Goal: Information Seeking & Learning: Learn about a topic

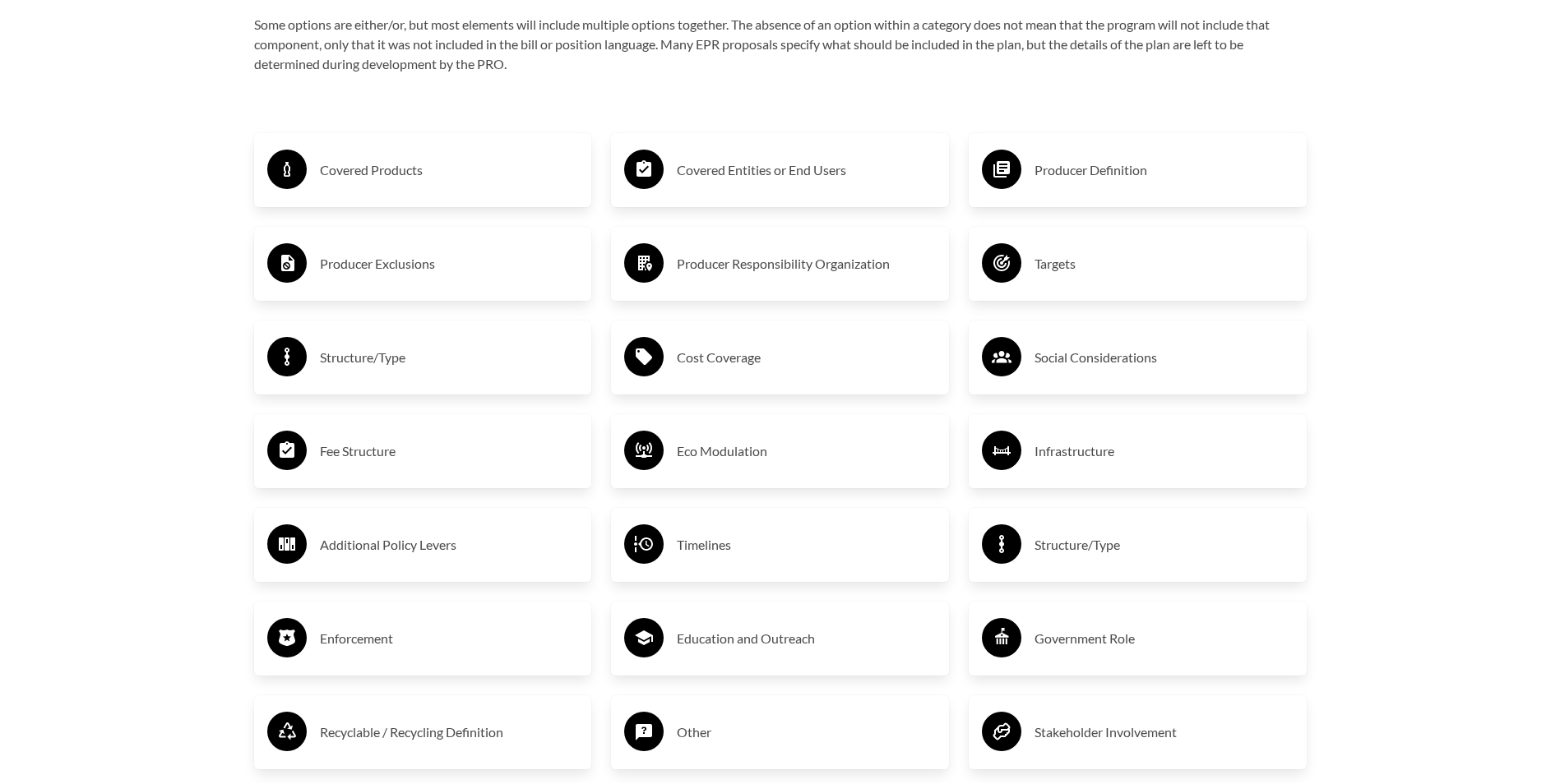
scroll to position [2877, 0]
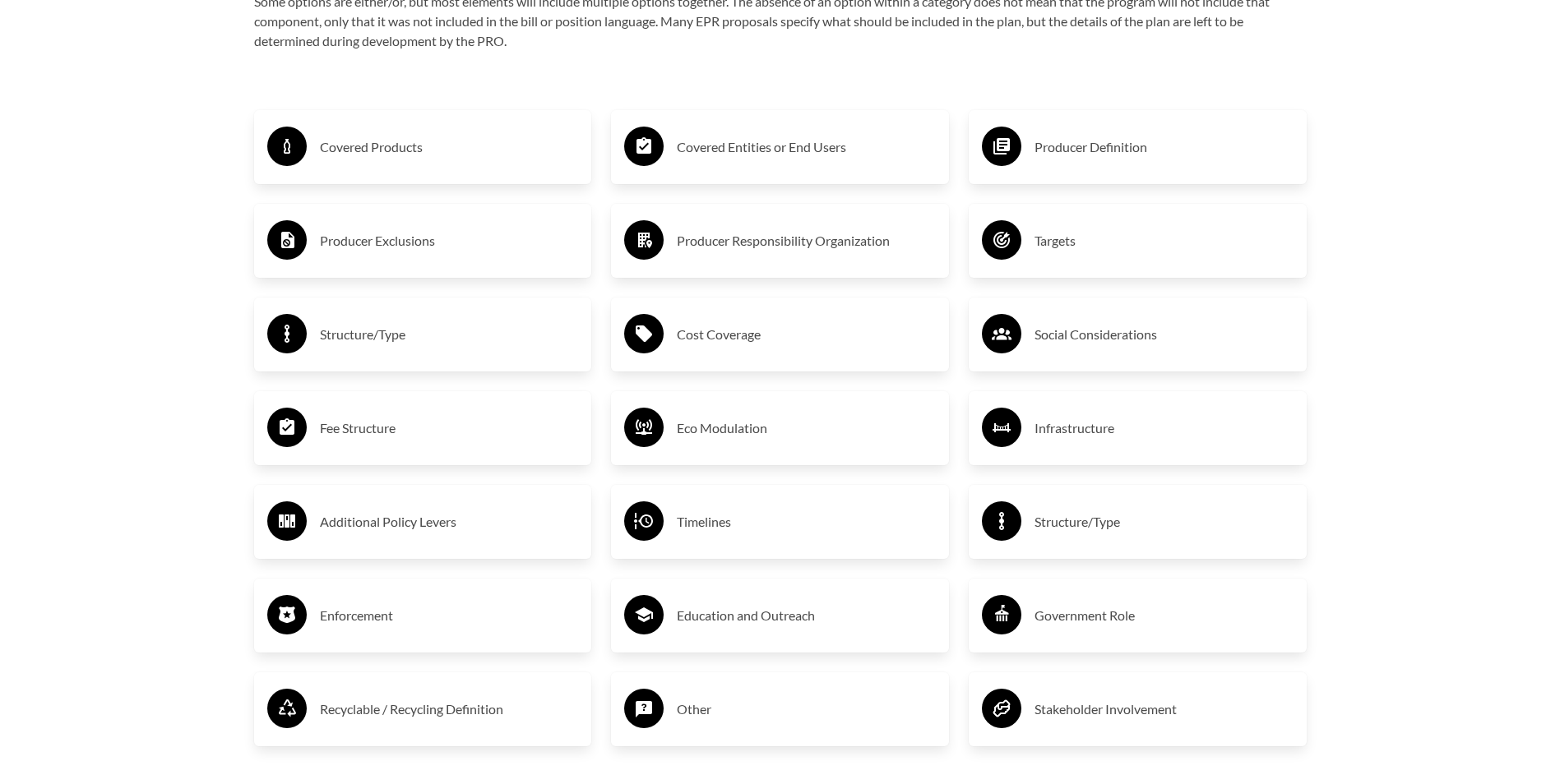
click at [394, 155] on h3 "Covered Products" at bounding box center [449, 147] width 259 height 26
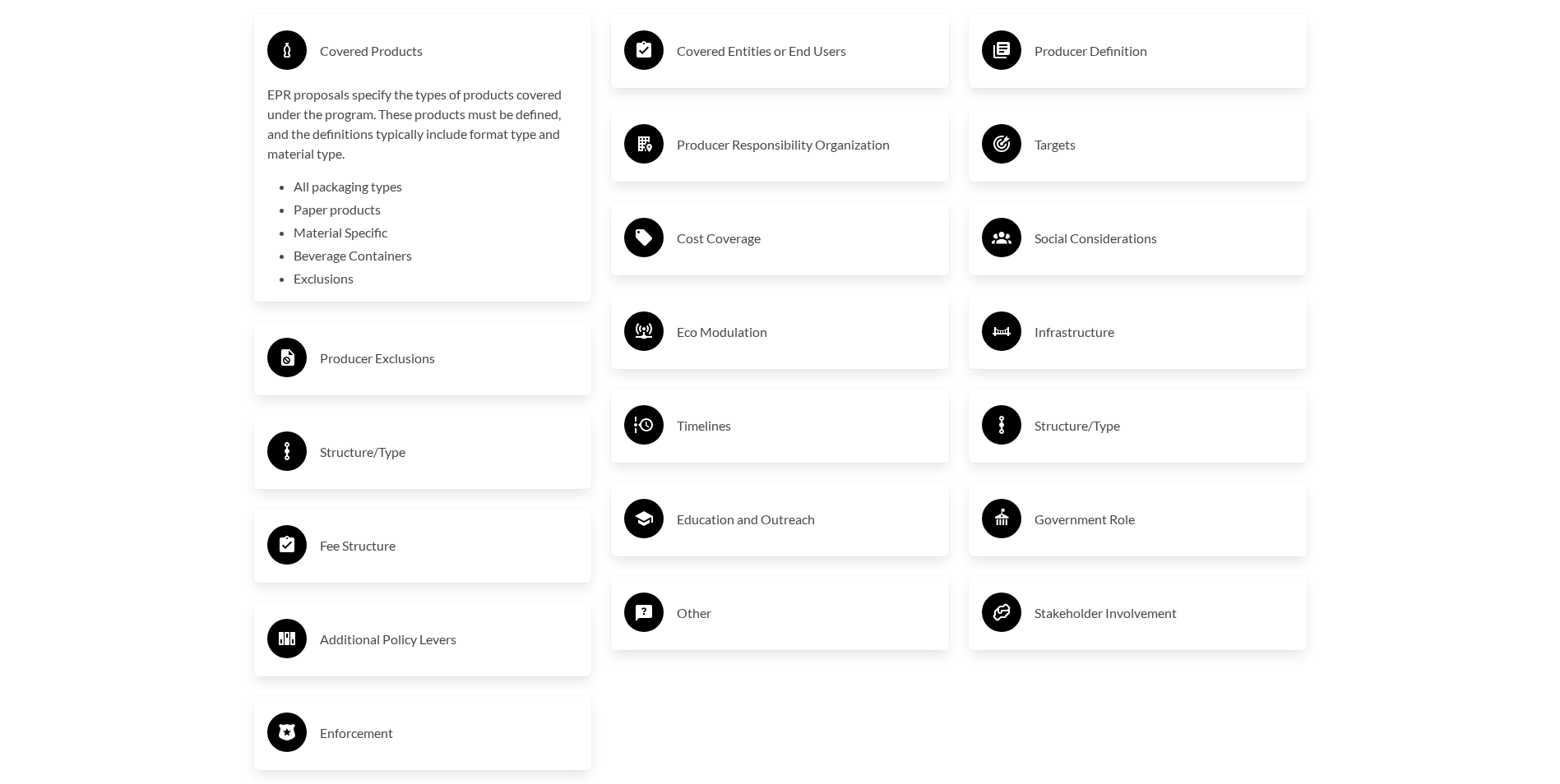
scroll to position [2960, 0]
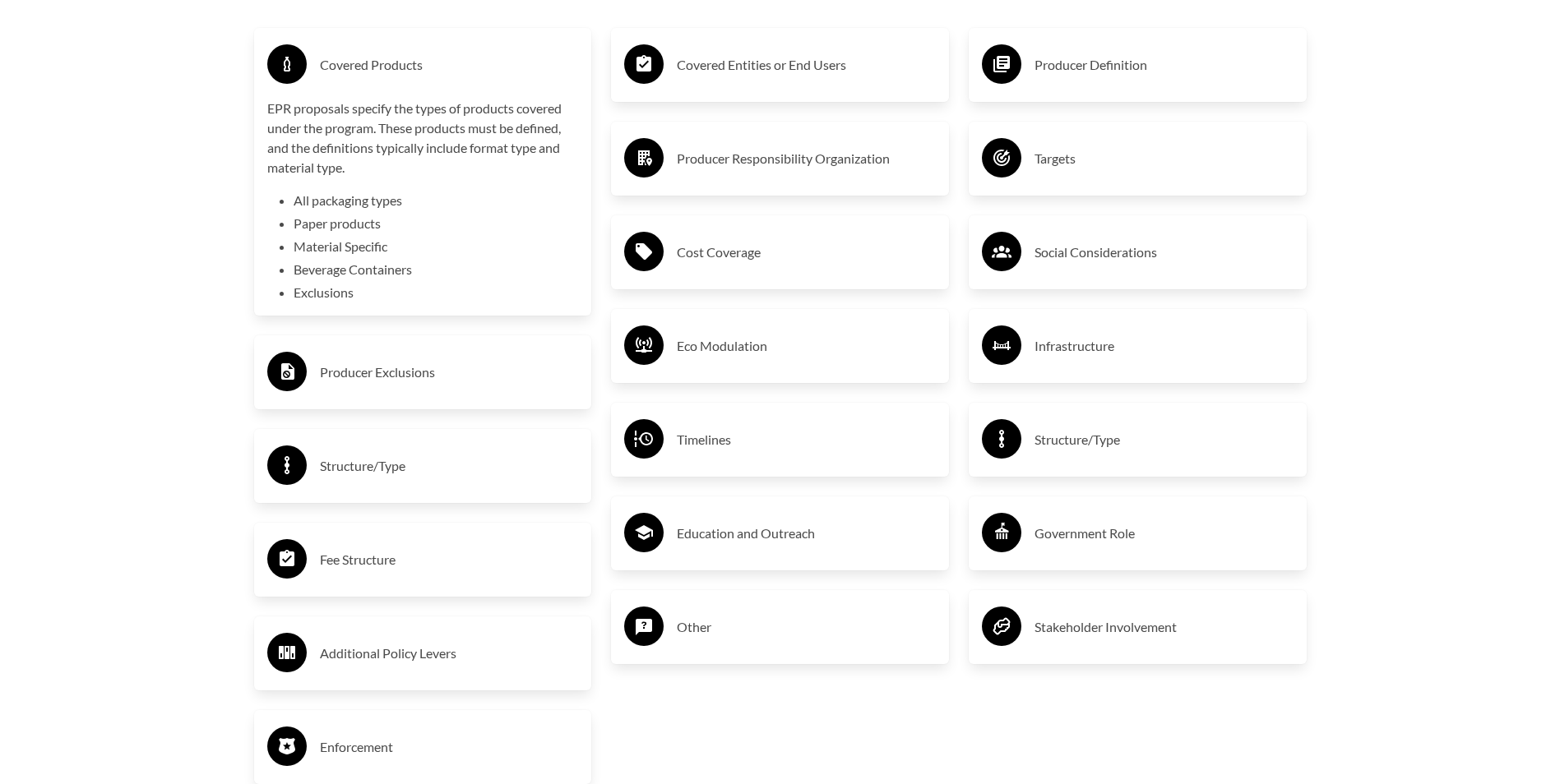
click at [717, 259] on h3 "Cost Coverage" at bounding box center [805, 252] width 259 height 26
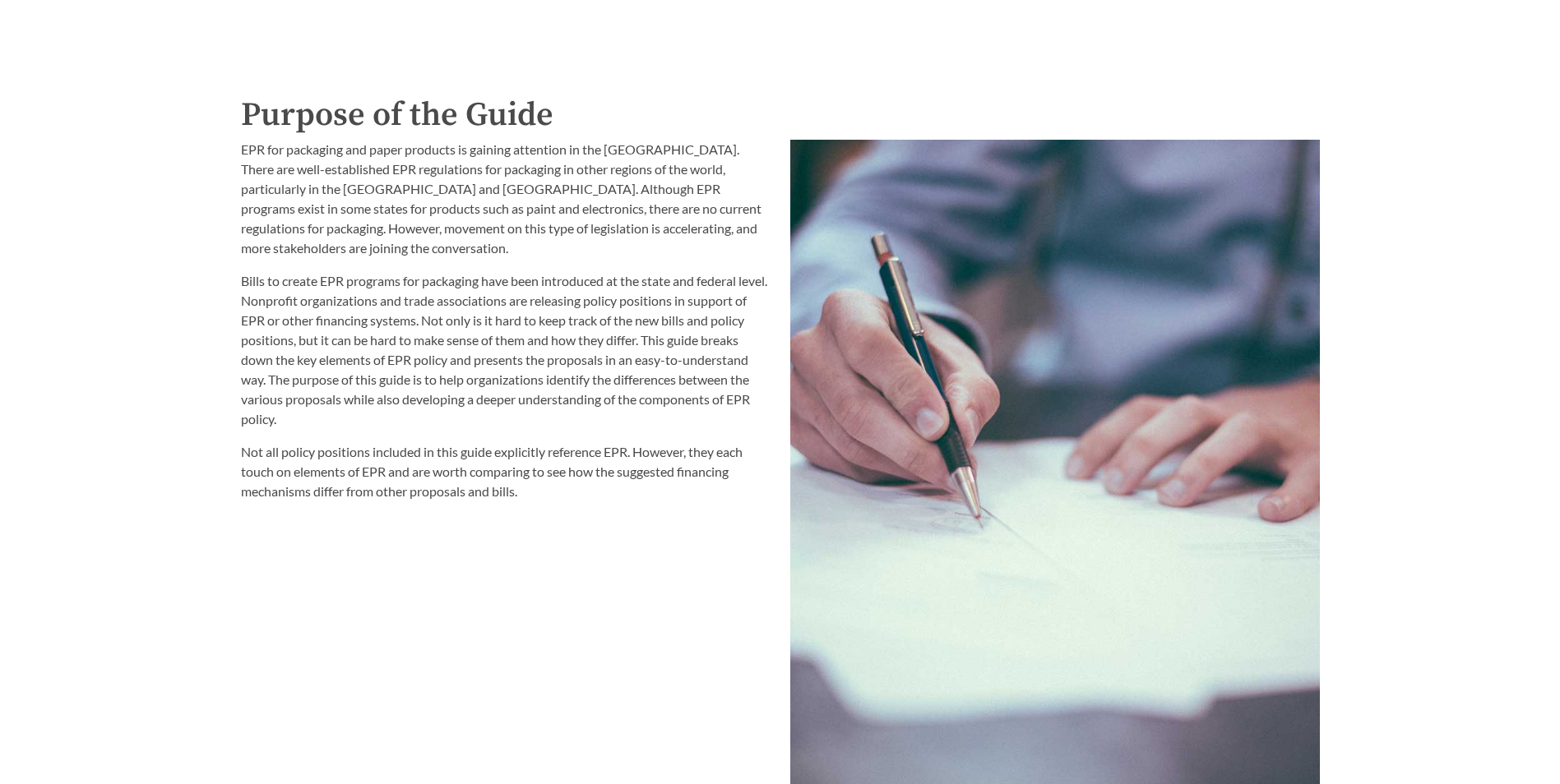
scroll to position [1233, 0]
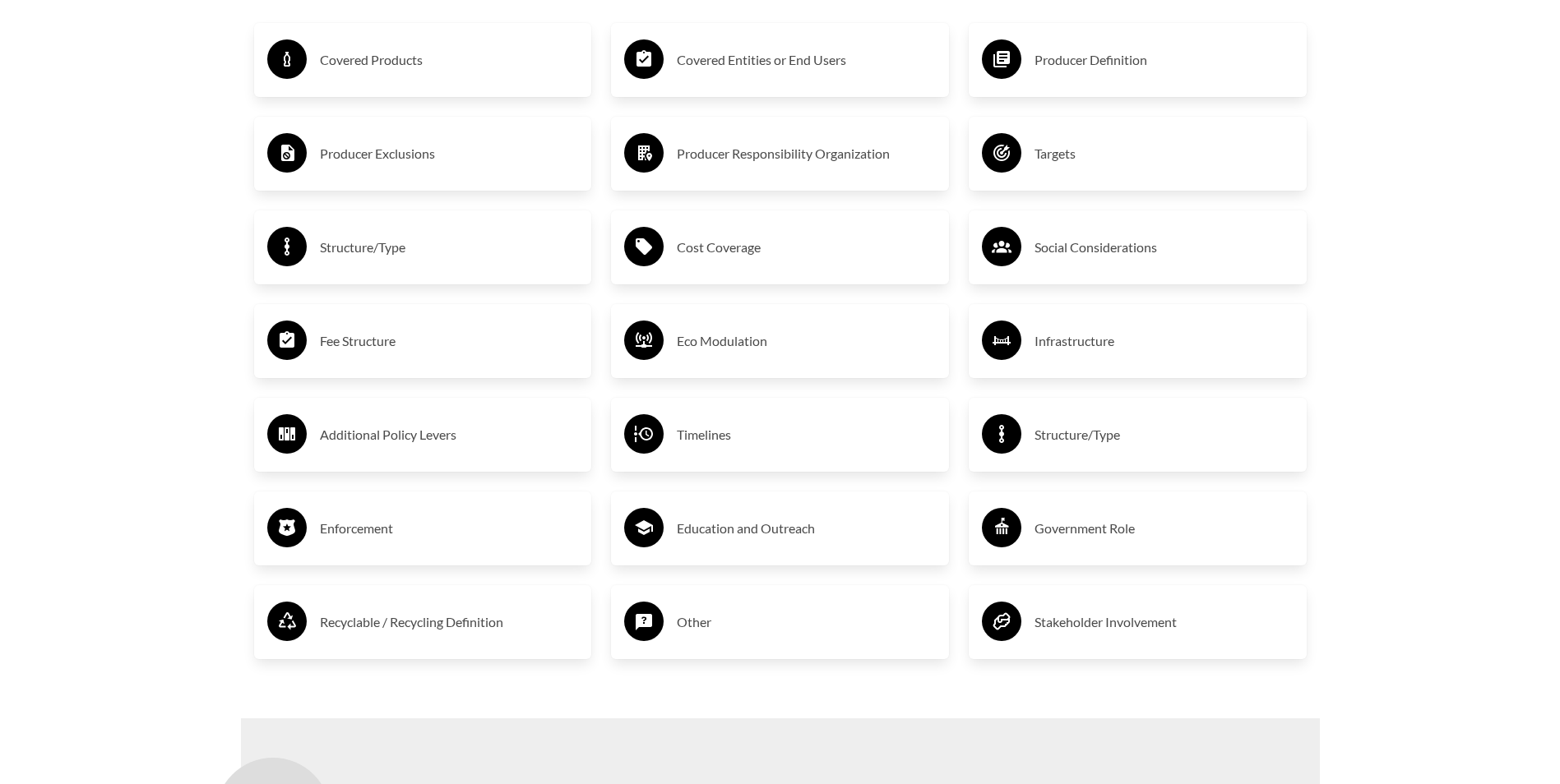
scroll to position [2960, 0]
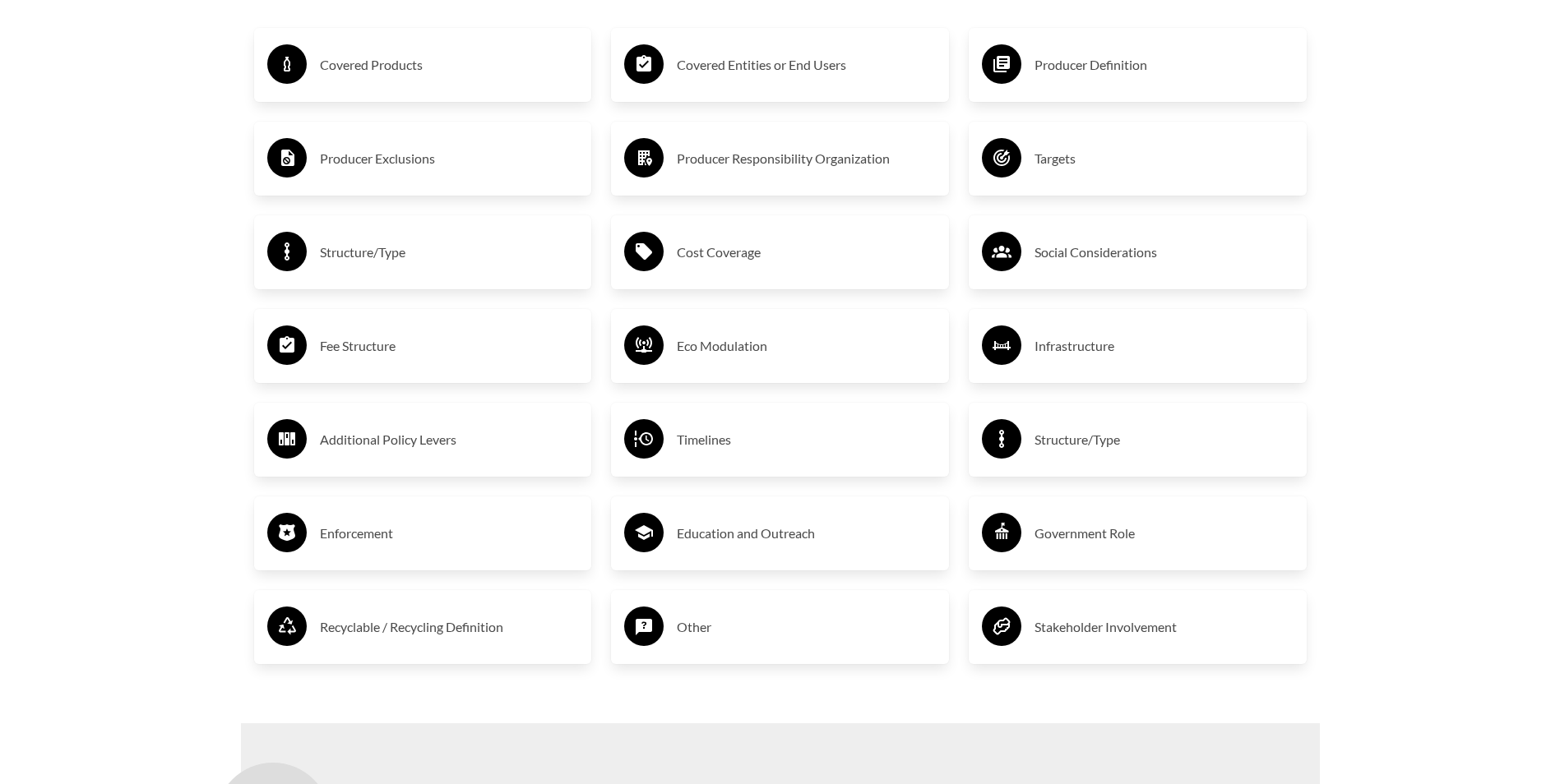
click at [427, 629] on h3 "Recyclable / Recycling Definition" at bounding box center [449, 627] width 259 height 26
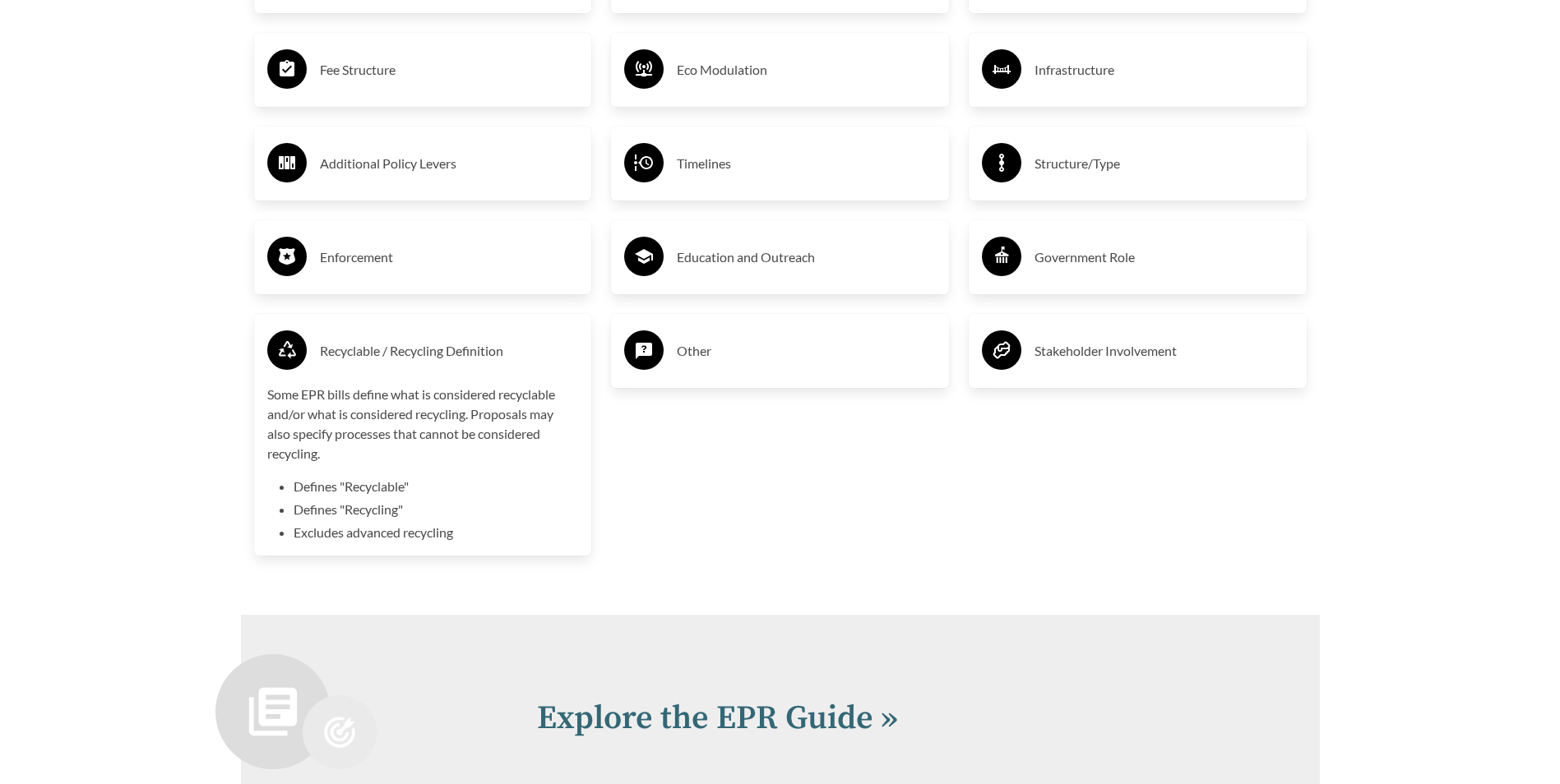
scroll to position [3289, 0]
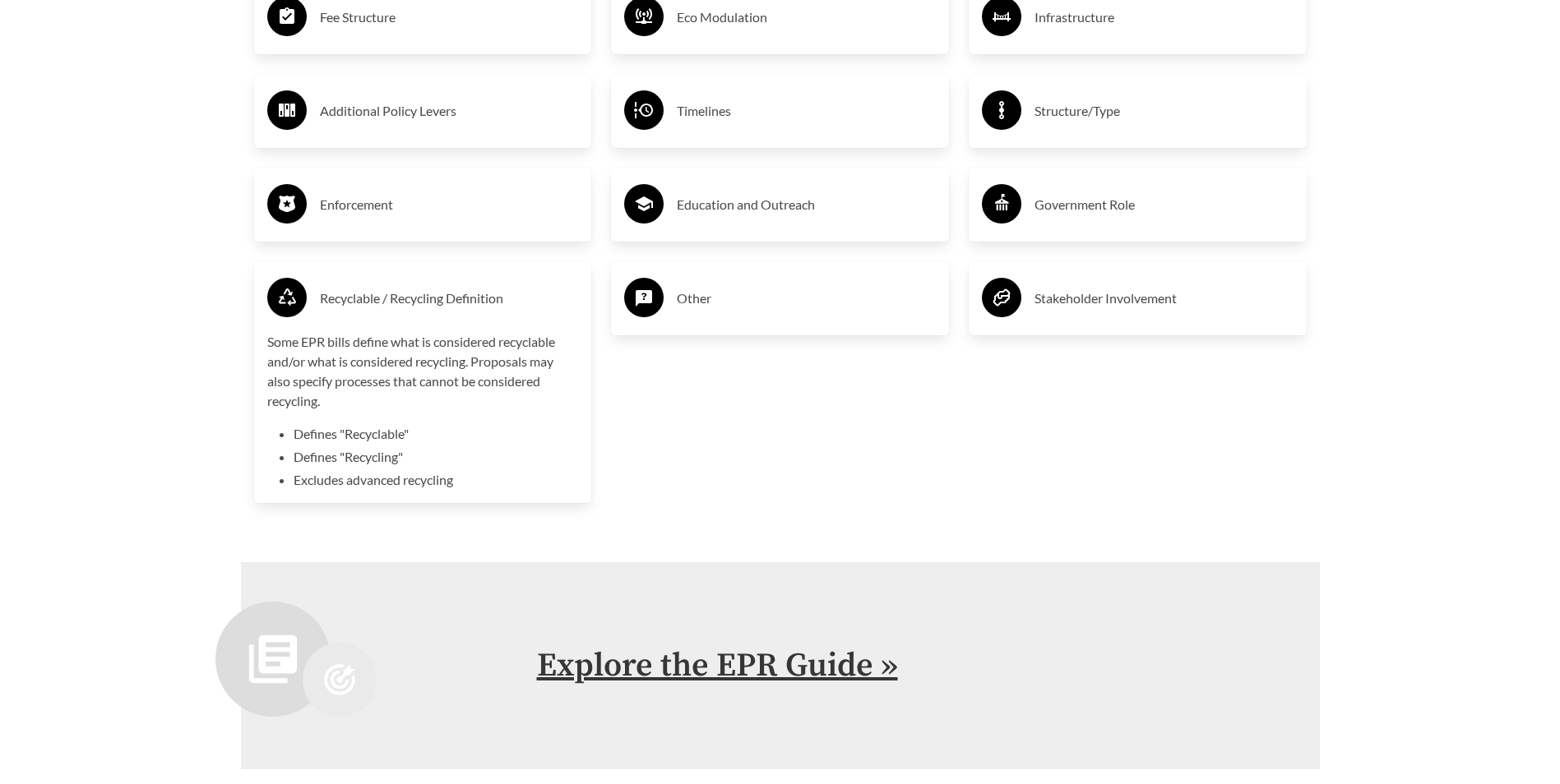
click at [726, 663] on link "Explore the EPR Guide »" at bounding box center [717, 665] width 361 height 41
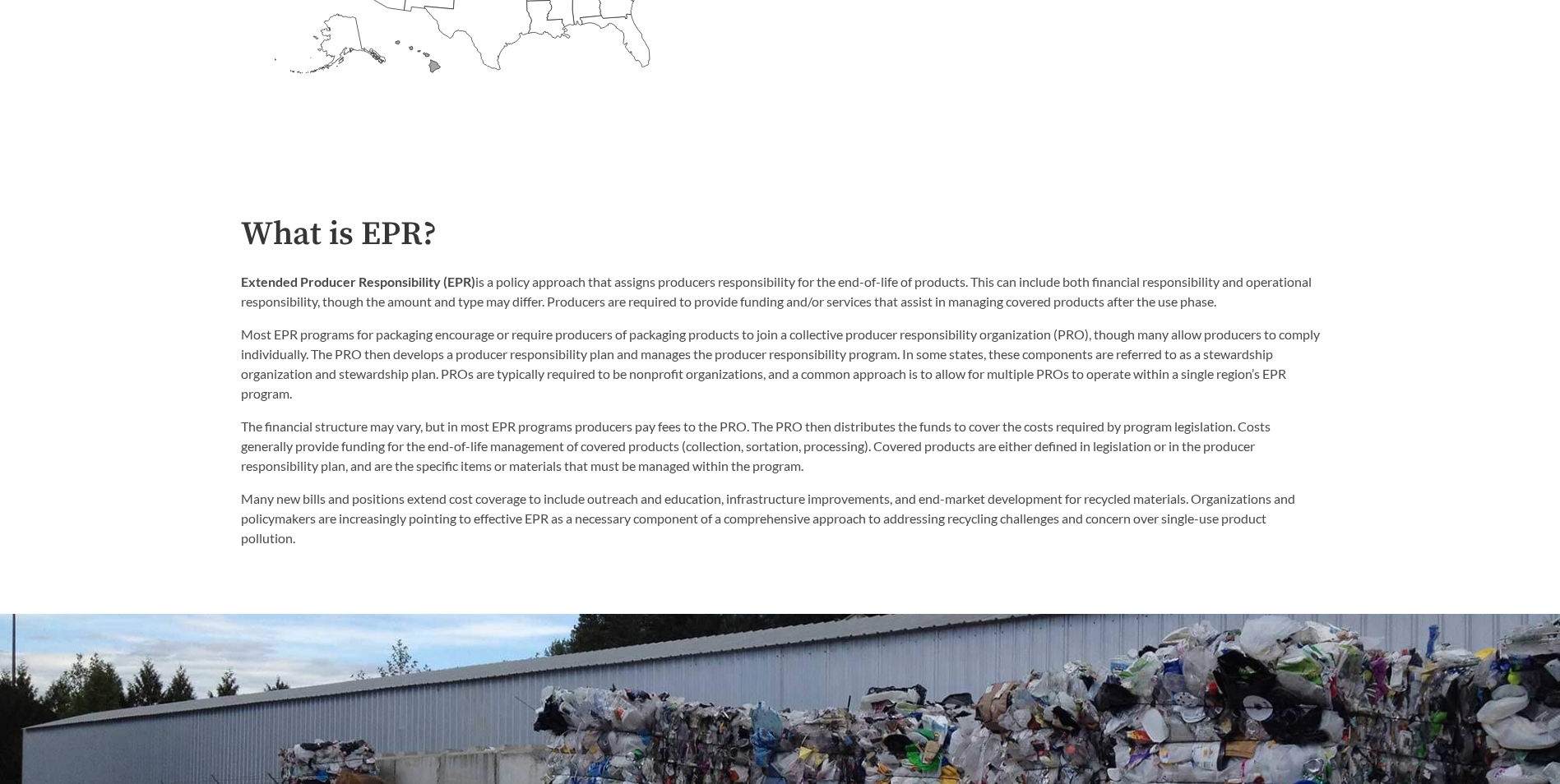
scroll to position [822, 0]
drag, startPoint x: 247, startPoint y: 243, endPoint x: 1325, endPoint y: 302, distance: 1079.6
click at [1325, 302] on div "What is EPR? Extended Producer Responsibility (EPR) is a policy approach that a…" at bounding box center [780, 381] width 1105 height 332
copy div "What is EPR? Extended Producer Responsibility (EPR) is a policy approach that a…"
